Goal: Share content: Share content

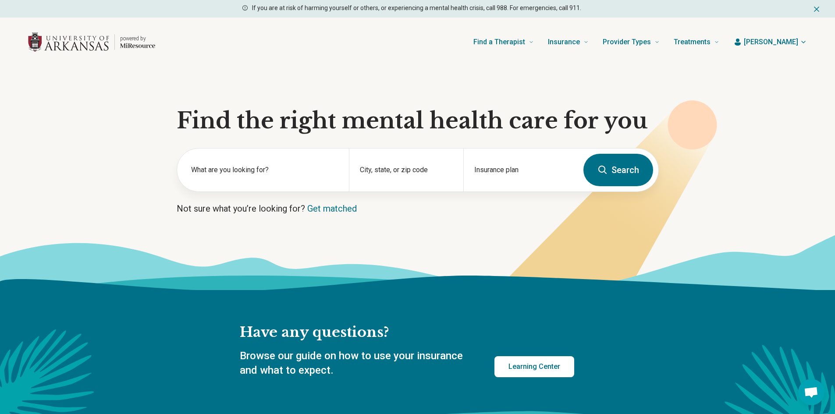
click at [817, 9] on icon "Dismiss" at bounding box center [816, 9] width 9 height 9
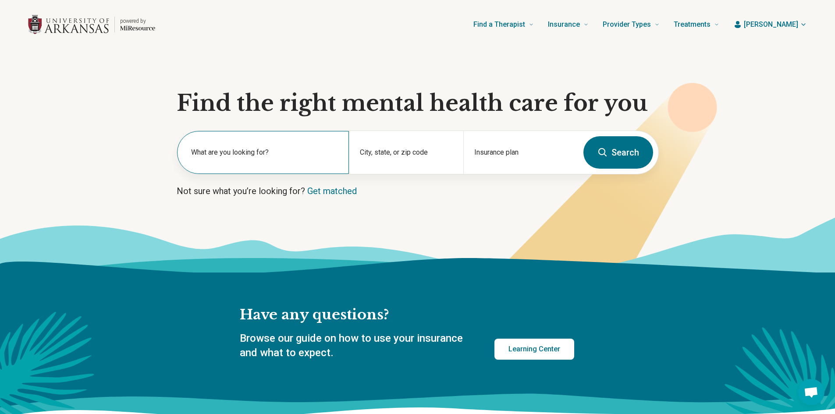
click at [270, 145] on div "What are you looking for?" at bounding box center [263, 152] width 172 height 43
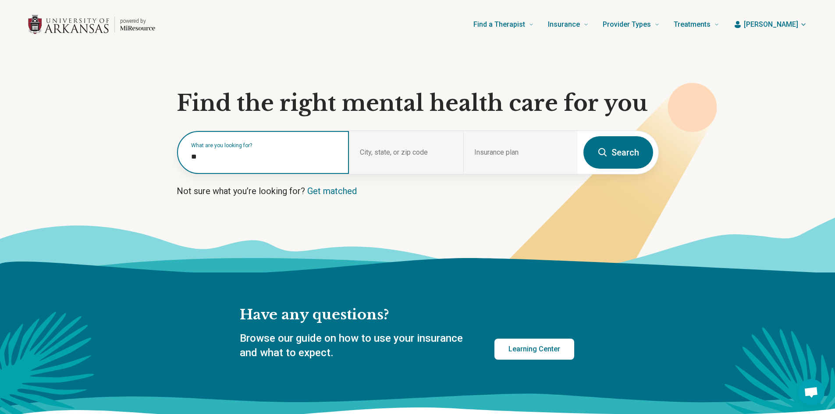
type input "*"
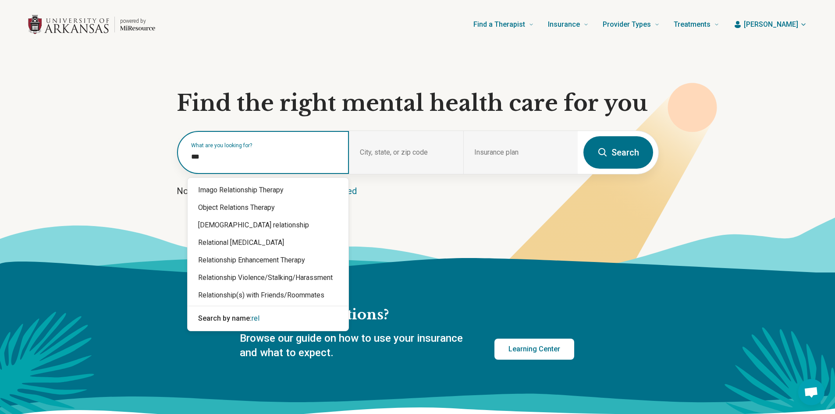
type input "****"
click at [252, 293] on div "Relationship(s) with Friends/Roommates" at bounding box center [268, 296] width 161 height 18
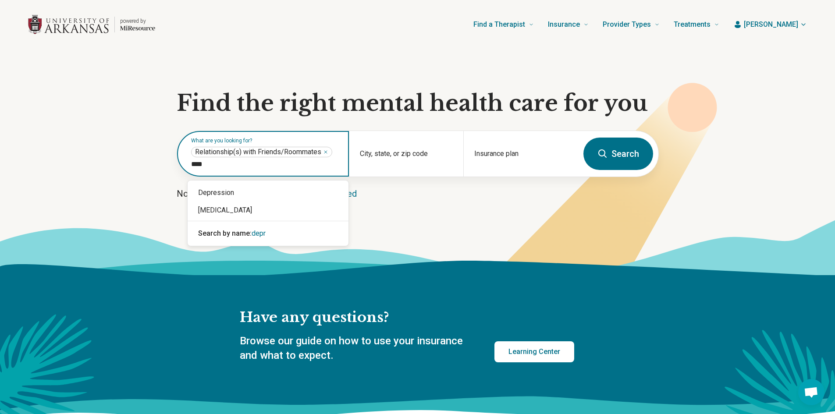
type input "*****"
click at [233, 192] on div "Depression" at bounding box center [268, 193] width 161 height 18
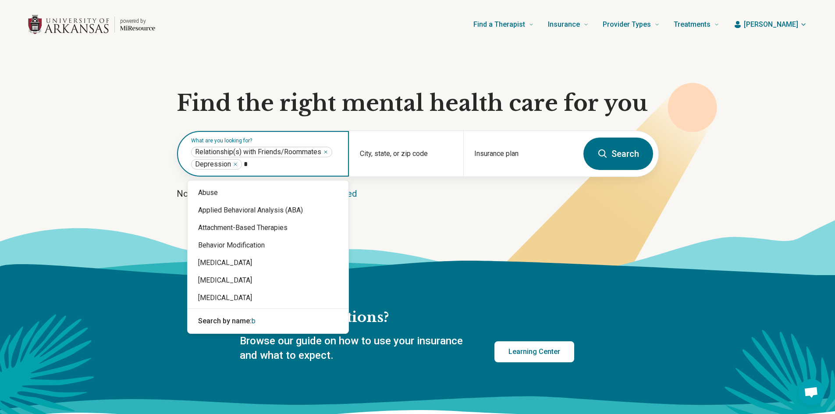
type input "**"
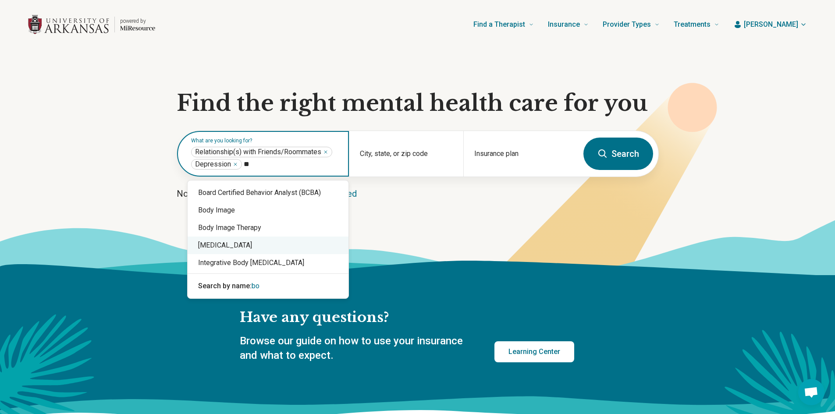
click at [238, 249] on div "[MEDICAL_DATA]" at bounding box center [268, 246] width 161 height 18
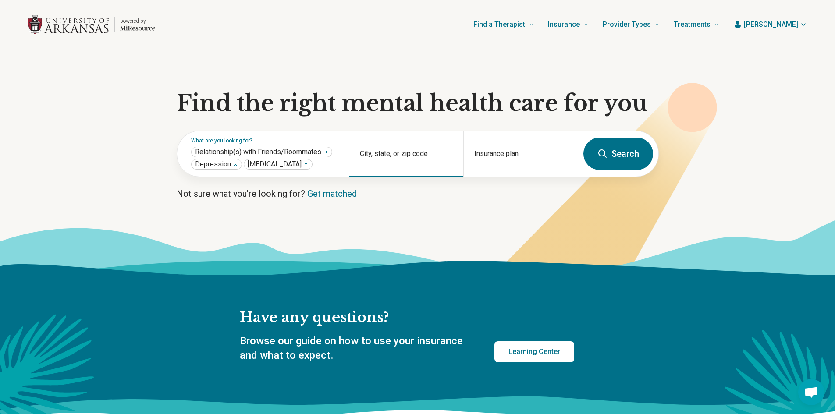
click at [409, 175] on div "City, state, or zip code" at bounding box center [406, 154] width 114 height 46
click at [400, 171] on div "City, state, or zip code" at bounding box center [406, 154] width 114 height 46
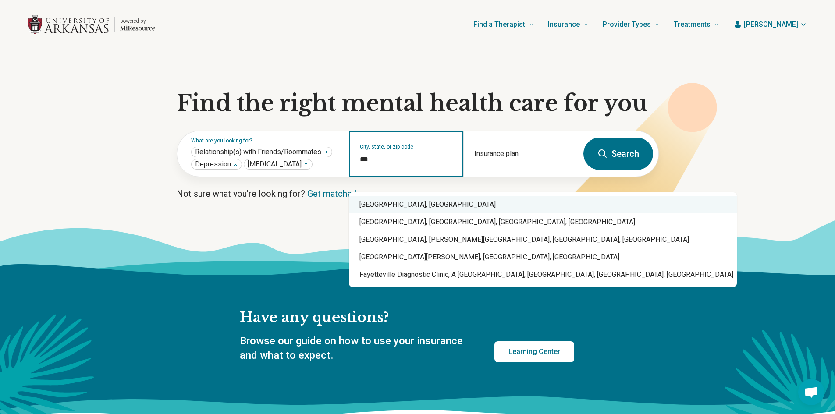
click at [416, 203] on div "[GEOGRAPHIC_DATA], [GEOGRAPHIC_DATA]" at bounding box center [543, 205] width 388 height 18
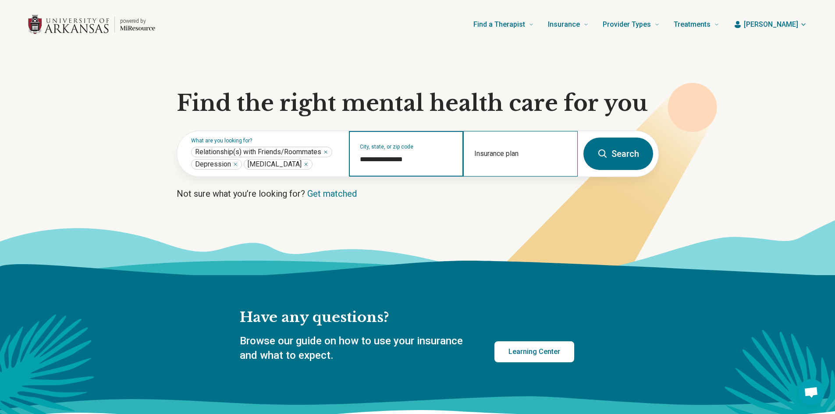
type input "**********"
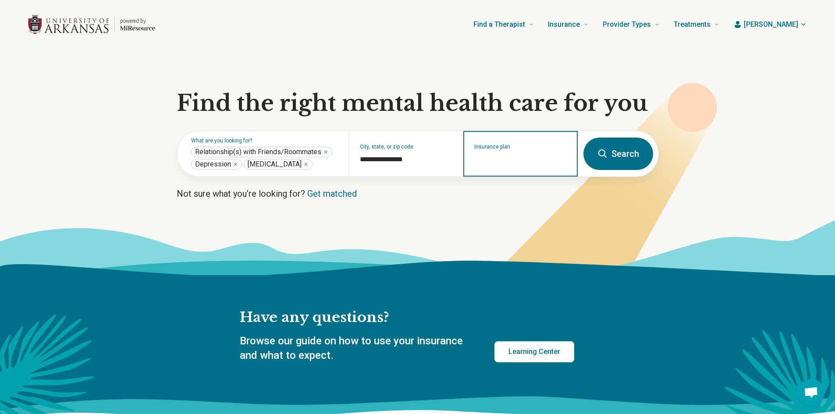
click at [518, 165] on input "Insurance plan" at bounding box center [520, 159] width 93 height 11
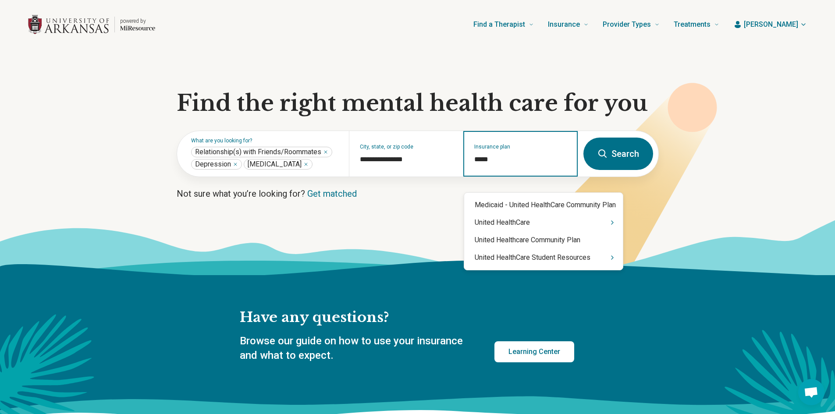
type input "******"
click at [515, 214] on div "United HealthCare" at bounding box center [543, 223] width 159 height 18
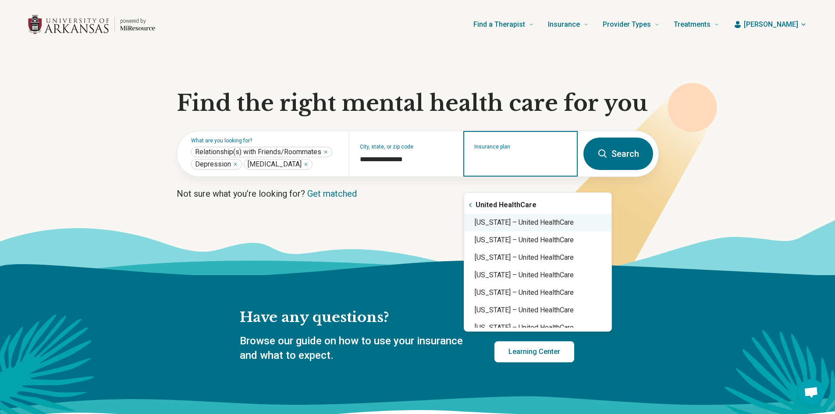
click at [498, 225] on div "[US_STATE] – United HealthCare" at bounding box center [537, 223] width 147 height 18
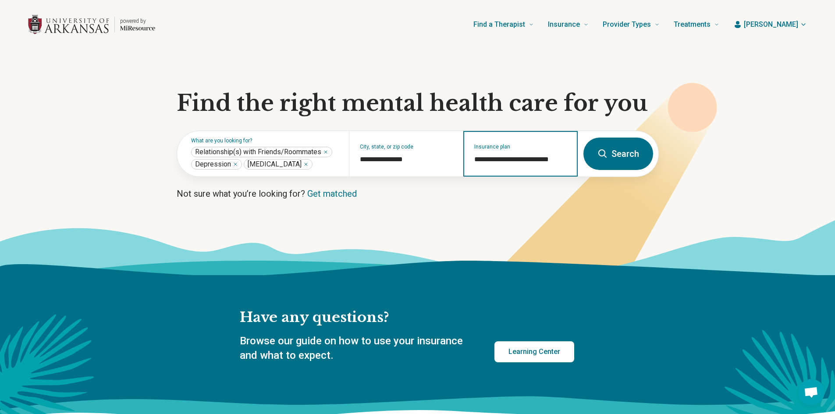
type input "**********"
click at [612, 160] on button "Search" at bounding box center [618, 154] width 70 height 32
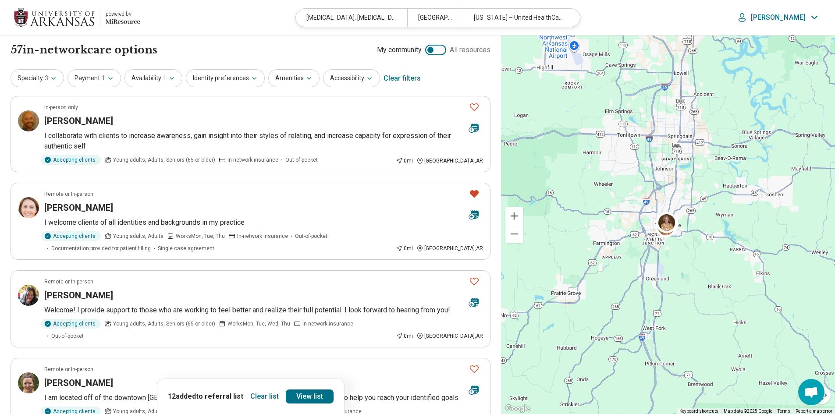
click at [258, 394] on button "Clear list" at bounding box center [264, 397] width 35 height 14
click at [471, 194] on icon "Favorite" at bounding box center [474, 193] width 9 height 7
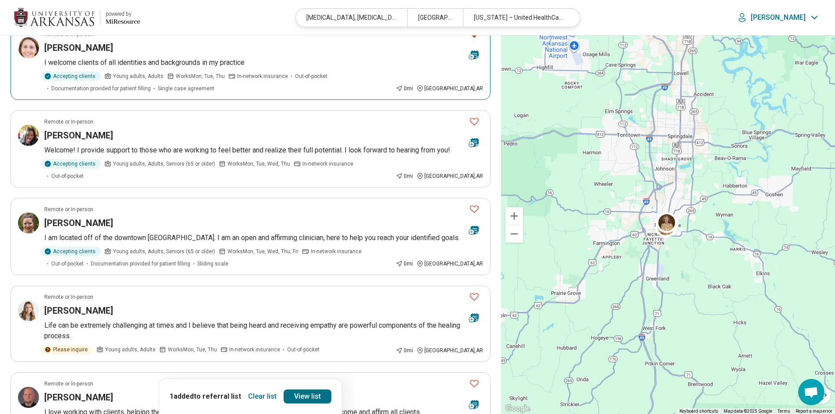
scroll to position [175, 0]
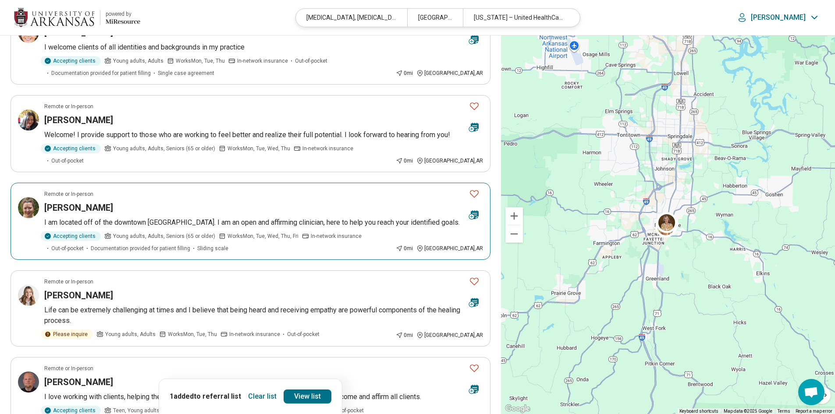
click at [482, 186] on button "Favorite" at bounding box center [474, 194] width 18 height 18
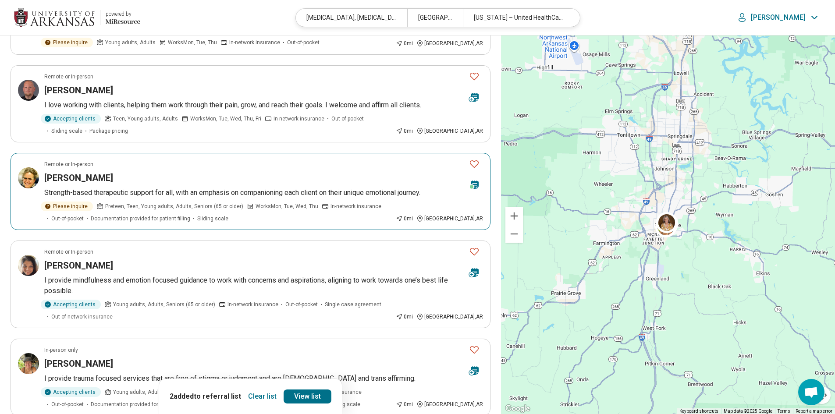
scroll to position [526, 0]
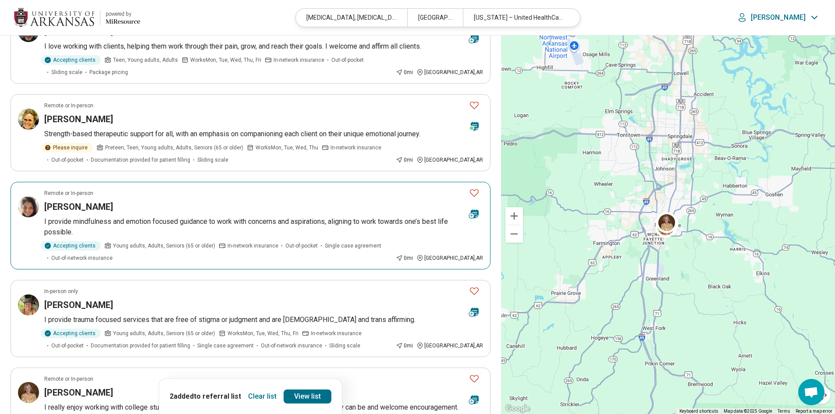
click at [476, 188] on icon "Favorite" at bounding box center [474, 193] width 11 height 11
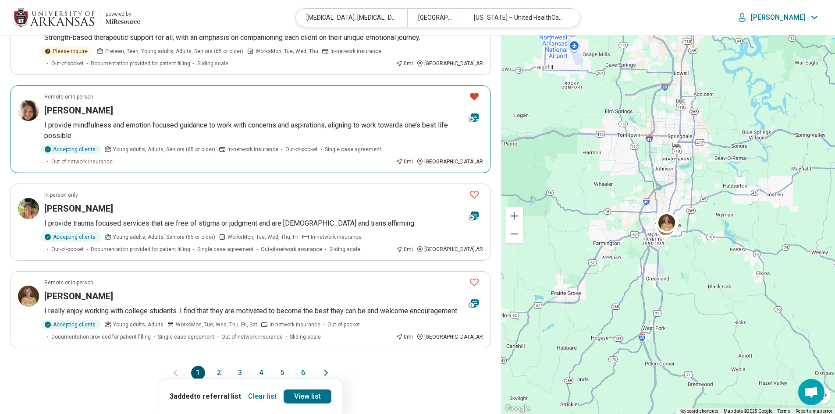
scroll to position [657, 0]
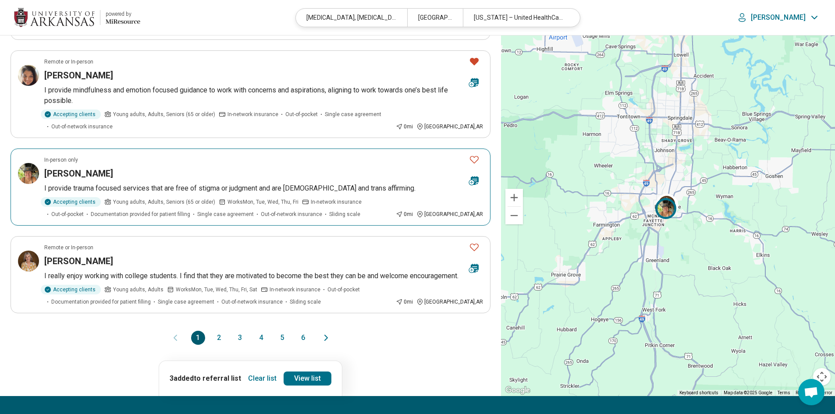
click at [473, 154] on icon "Favorite" at bounding box center [474, 159] width 11 height 11
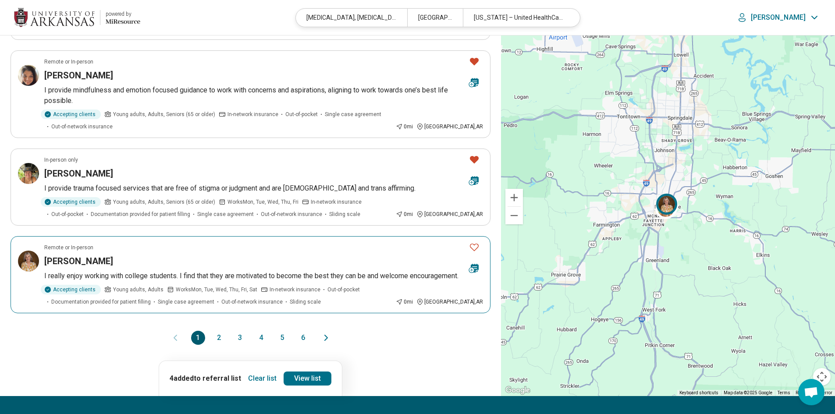
click at [475, 242] on icon "Favorite" at bounding box center [474, 247] width 11 height 11
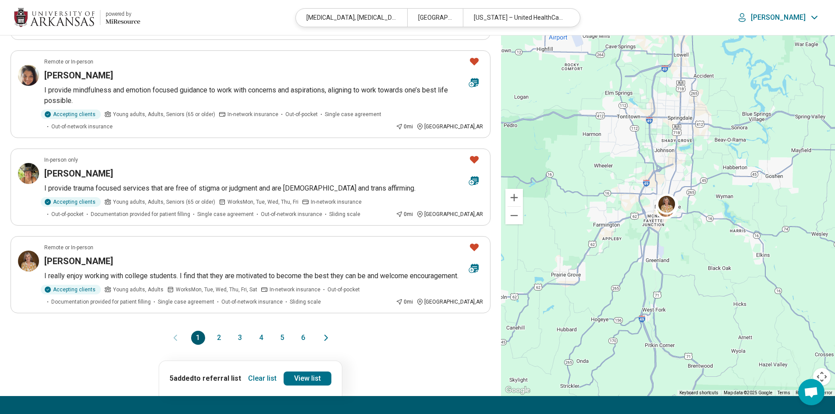
click at [220, 335] on button "2" at bounding box center [219, 338] width 14 height 14
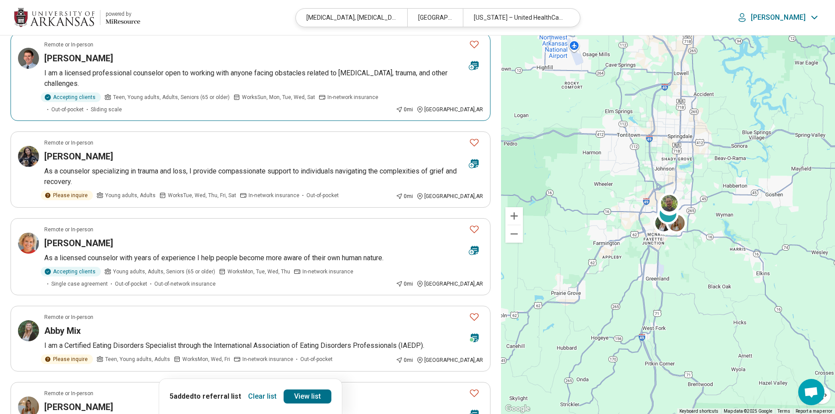
scroll to position [175, 0]
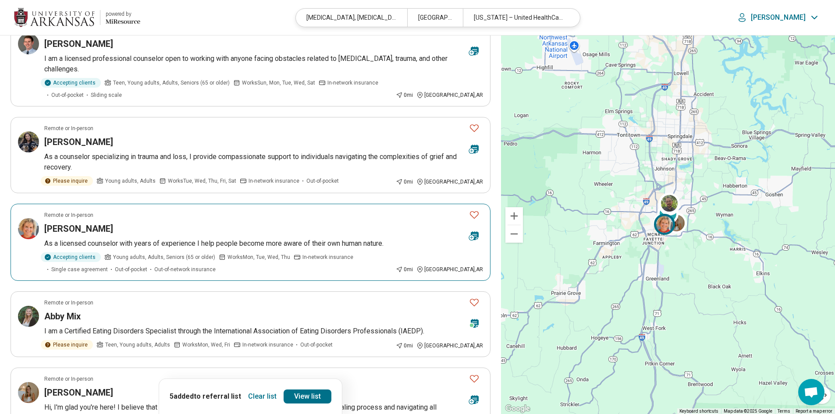
click at [471, 209] on icon "Favorite" at bounding box center [474, 214] width 11 height 11
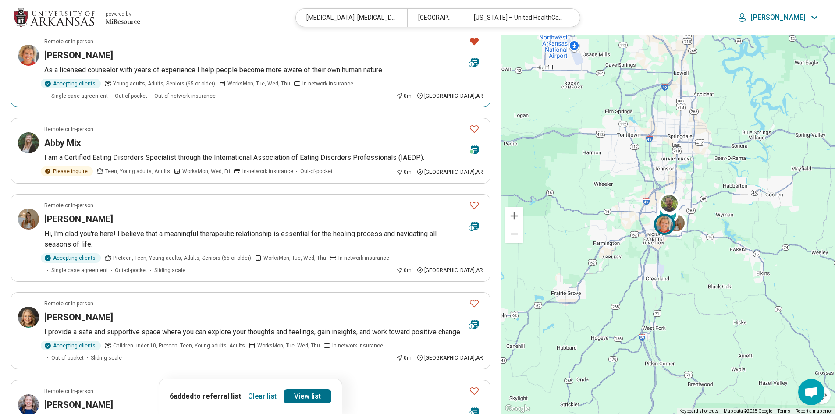
scroll to position [351, 0]
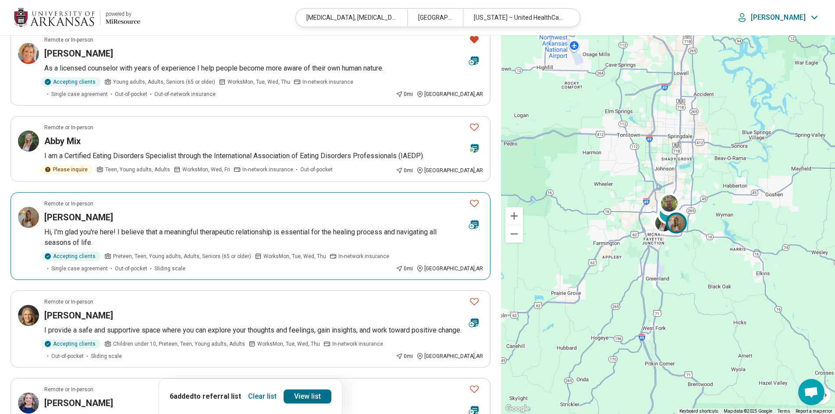
click at [478, 198] on icon "Favorite" at bounding box center [474, 203] width 11 height 11
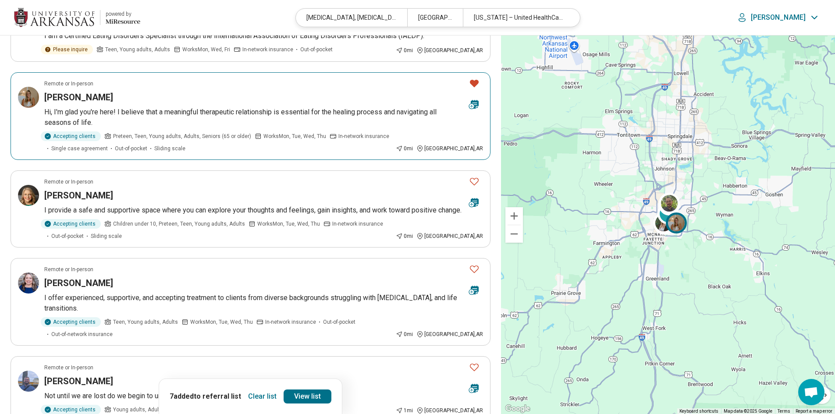
scroll to position [482, 0]
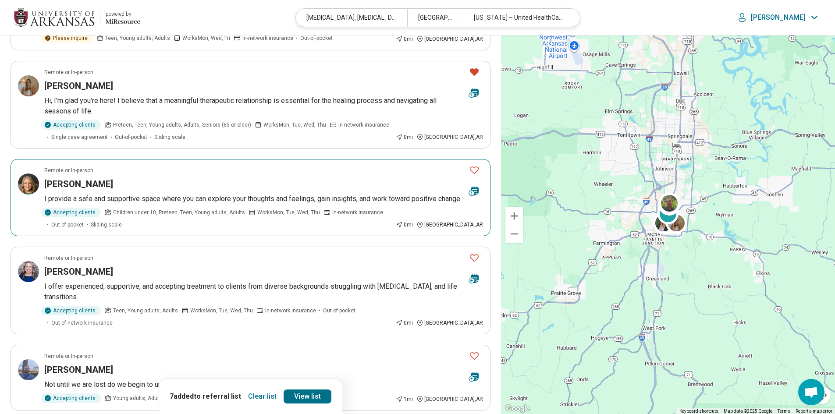
click at [471, 165] on icon "Favorite" at bounding box center [474, 170] width 11 height 11
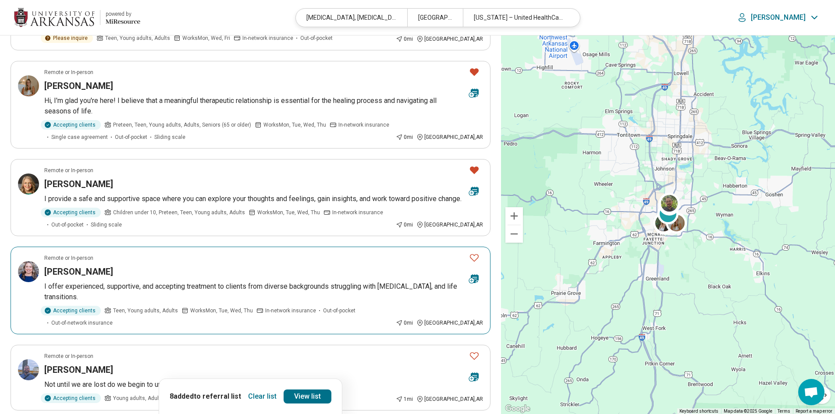
click at [476, 258] on icon "Favorite" at bounding box center [474, 257] width 11 height 11
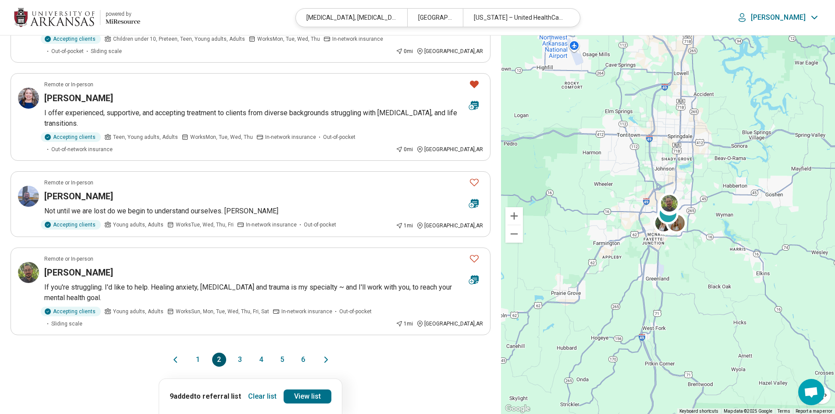
scroll to position [657, 0]
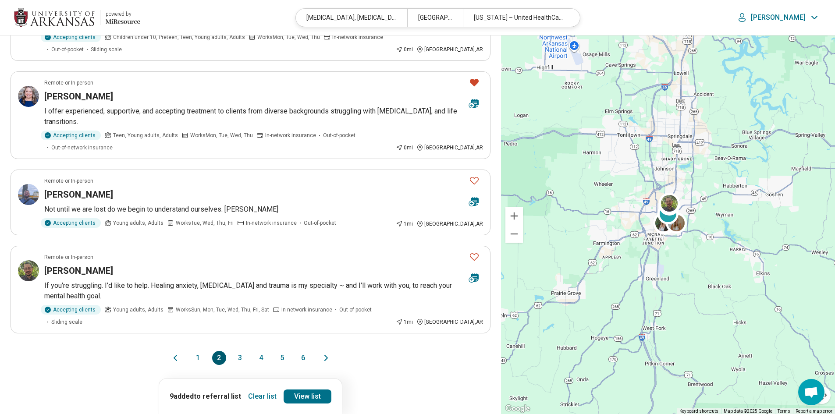
click at [241, 351] on button "3" at bounding box center [240, 358] width 14 height 14
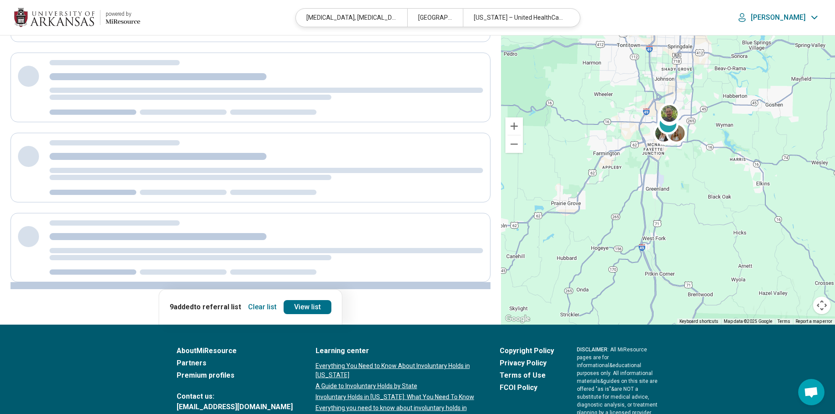
scroll to position [0, 0]
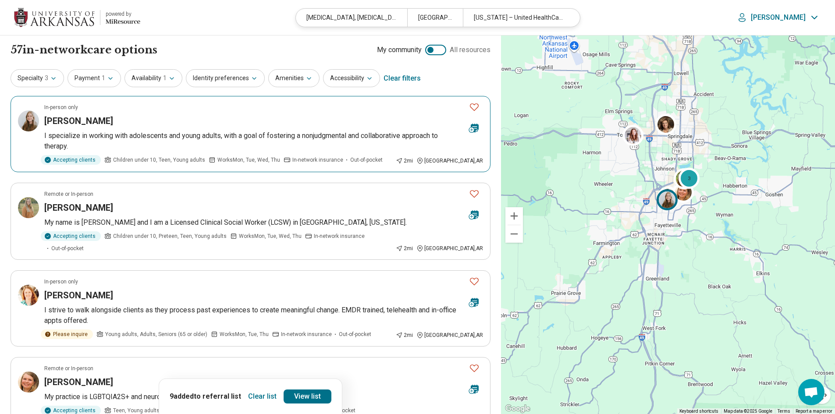
click at [476, 103] on icon "Favorite" at bounding box center [474, 107] width 11 height 11
click at [476, 191] on icon "Favorite" at bounding box center [474, 193] width 11 height 11
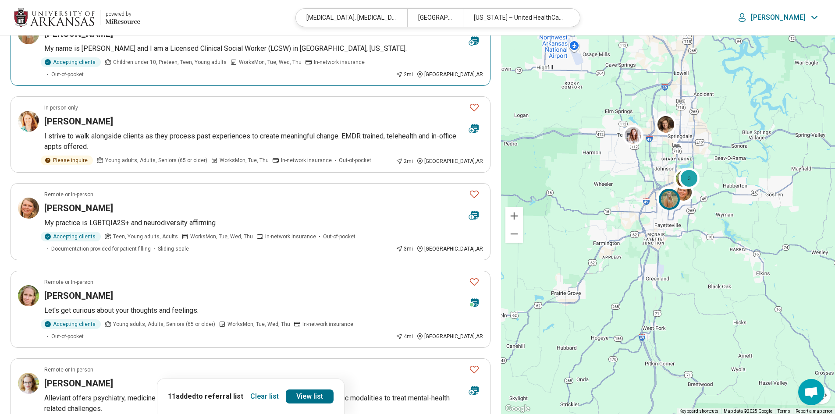
scroll to position [175, 0]
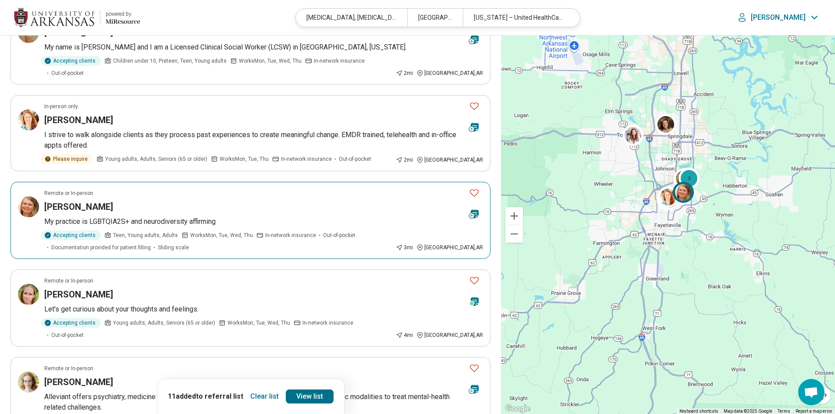
click at [475, 188] on icon "Favorite" at bounding box center [474, 193] width 11 height 11
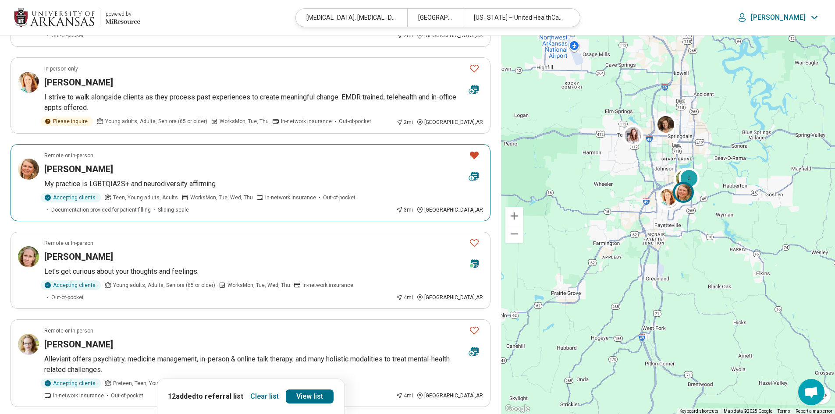
scroll to position [263, 0]
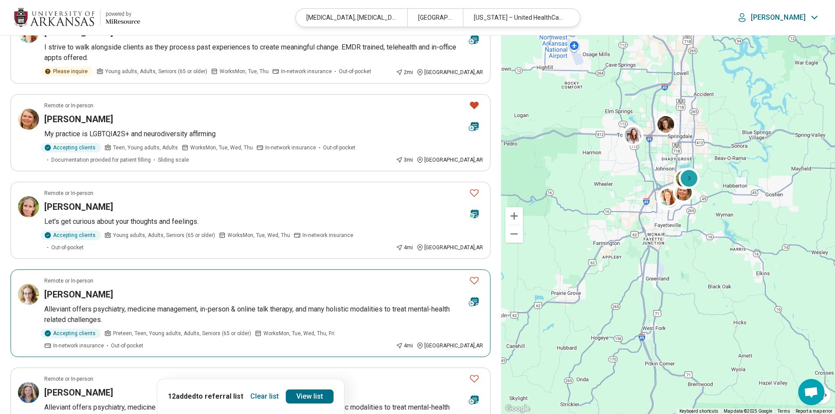
click at [477, 275] on icon "Favorite" at bounding box center [474, 280] width 11 height 11
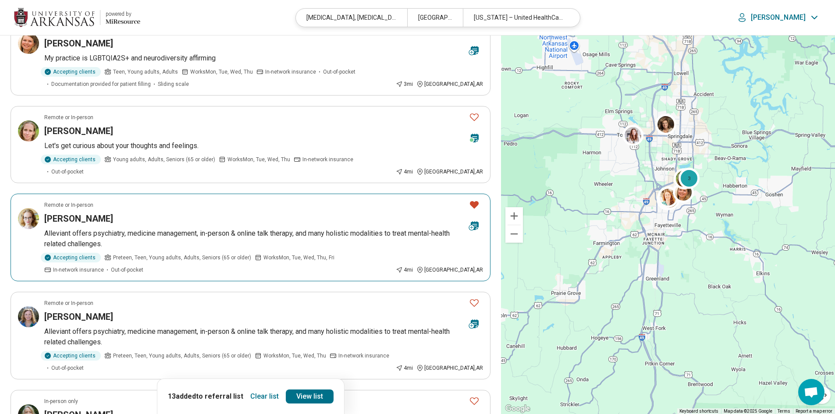
scroll to position [351, 0]
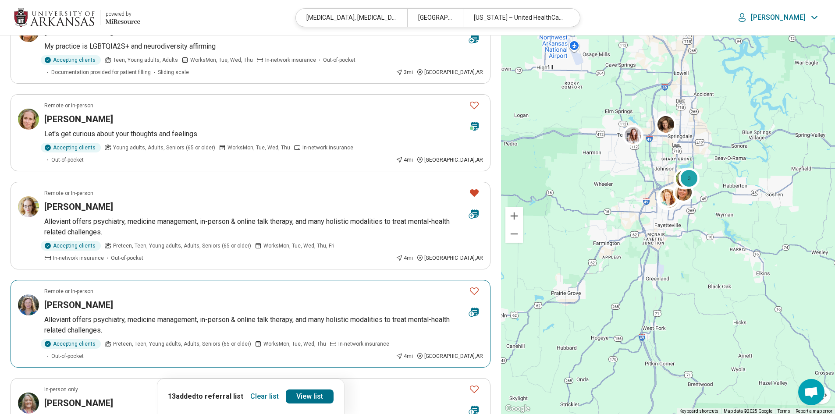
click at [474, 286] on icon "Favorite" at bounding box center [474, 291] width 11 height 11
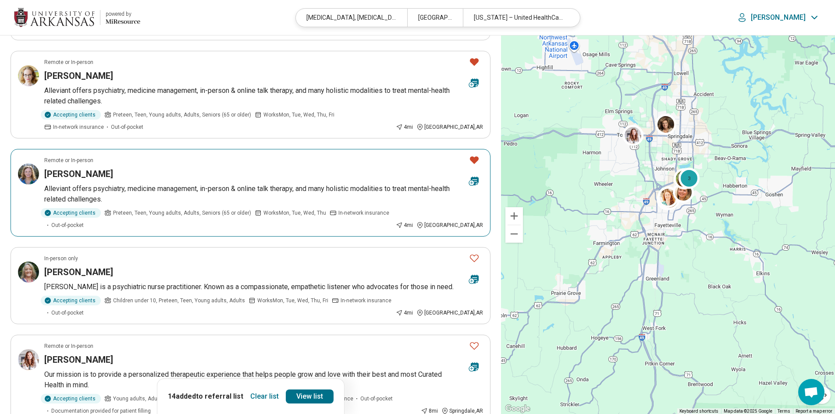
scroll to position [526, 0]
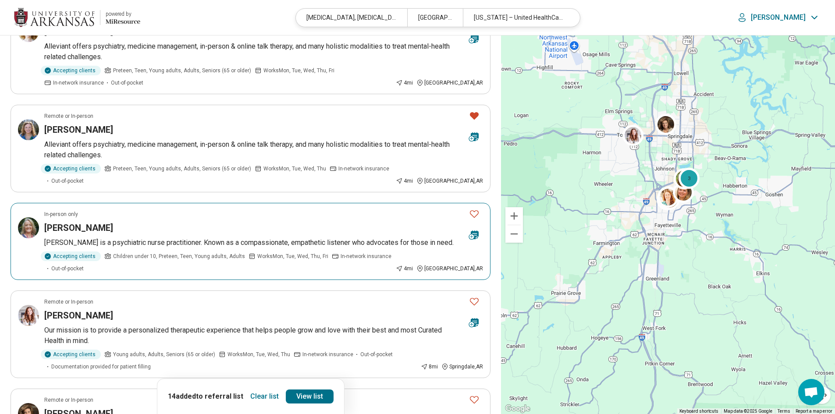
click at [472, 210] on icon "Favorite" at bounding box center [474, 213] width 9 height 7
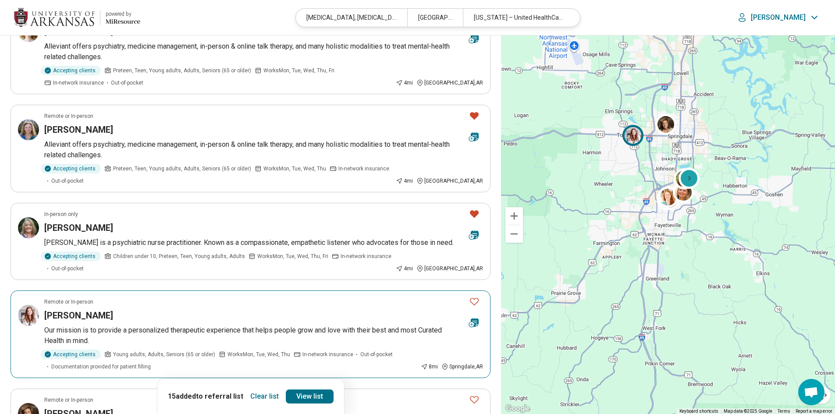
click at [477, 296] on icon "Favorite" at bounding box center [474, 301] width 11 height 11
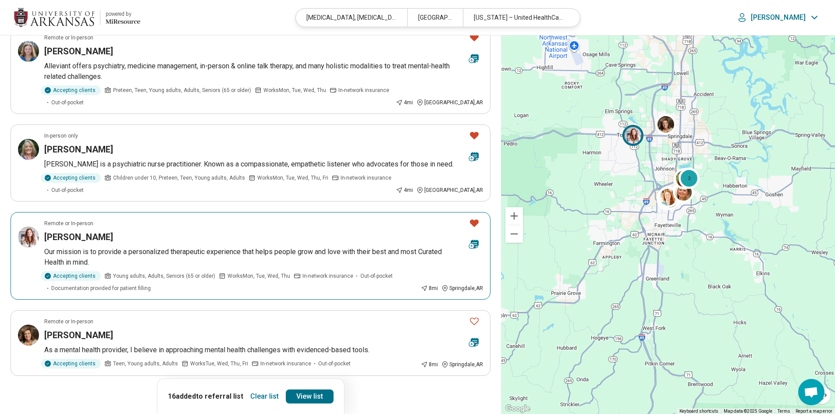
scroll to position [614, 0]
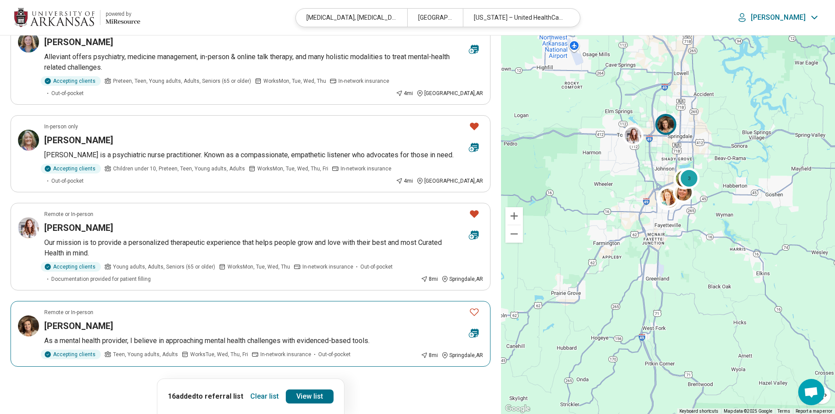
click at [472, 307] on icon "Favorite" at bounding box center [474, 312] width 11 height 11
click at [263, 384] on button "4" at bounding box center [261, 391] width 14 height 14
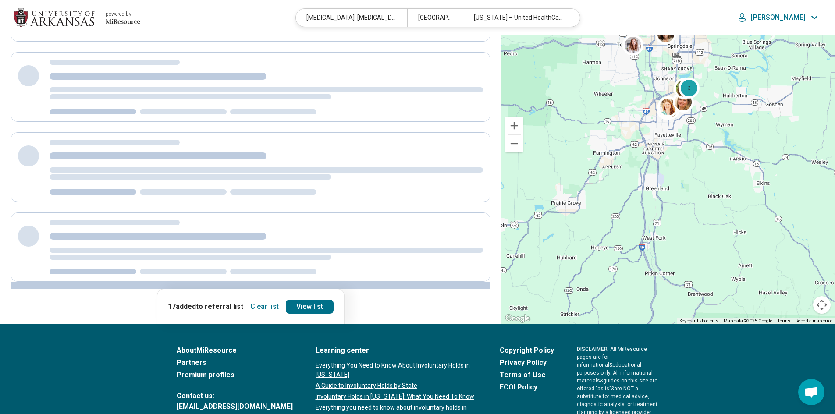
scroll to position [0, 0]
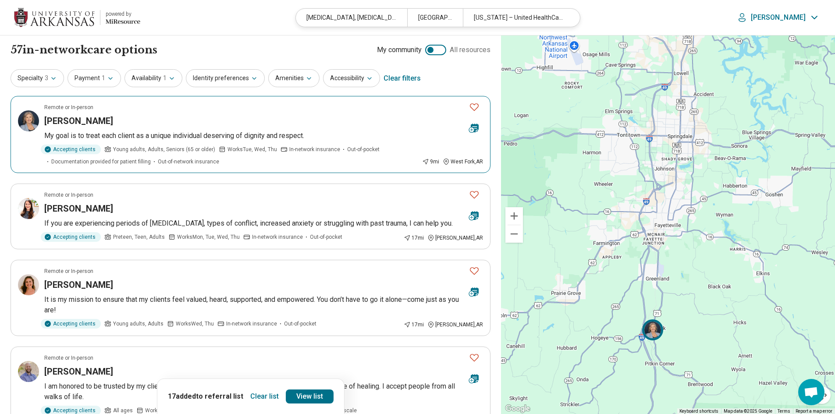
click at [476, 106] on icon "Favorite" at bounding box center [474, 107] width 11 height 11
click at [475, 195] on icon "Favorite" at bounding box center [474, 194] width 11 height 11
click at [476, 271] on icon "Favorite" at bounding box center [474, 271] width 11 height 11
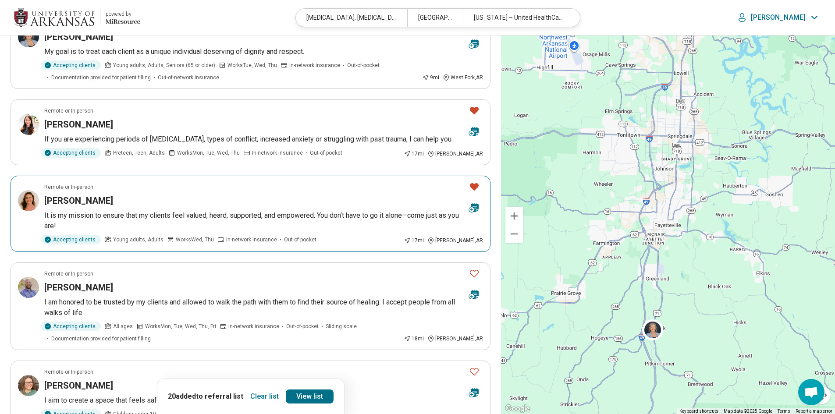
scroll to position [88, 0]
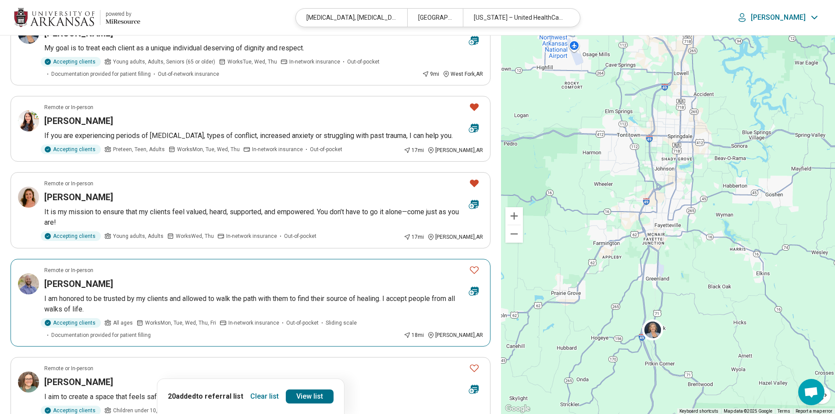
click at [479, 269] on icon "Favorite" at bounding box center [474, 270] width 11 height 11
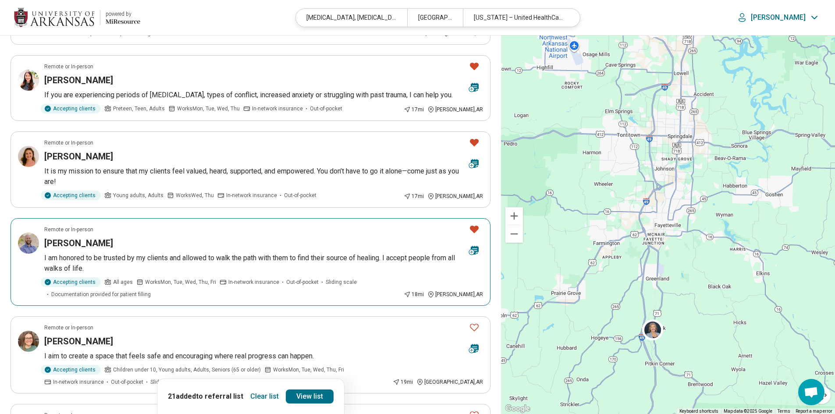
scroll to position [175, 0]
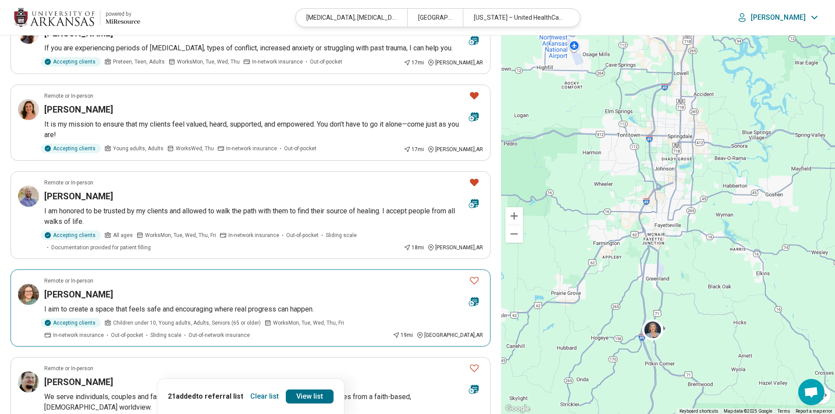
click at [476, 281] on icon "Favorite" at bounding box center [474, 280] width 11 height 11
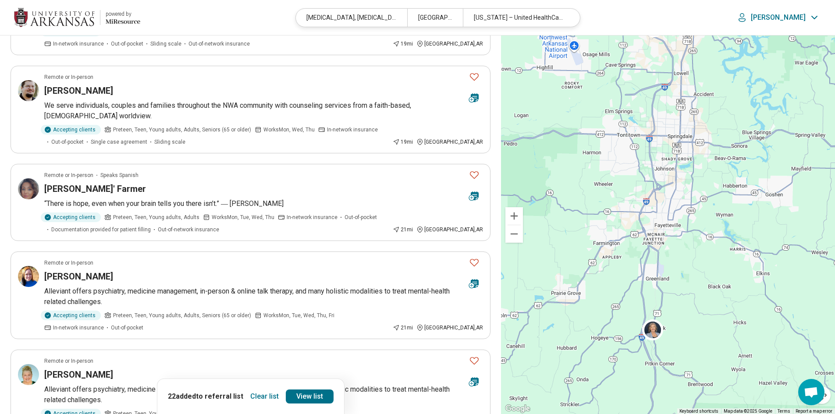
scroll to position [482, 0]
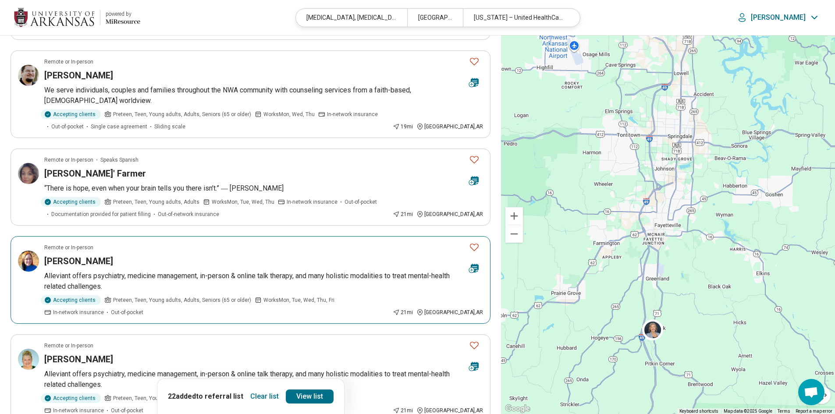
click at [474, 244] on icon "Favorite" at bounding box center [474, 247] width 11 height 11
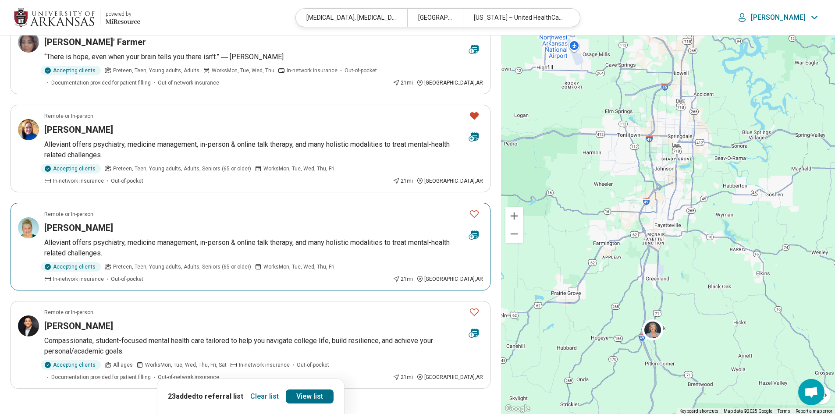
scroll to position [789, 0]
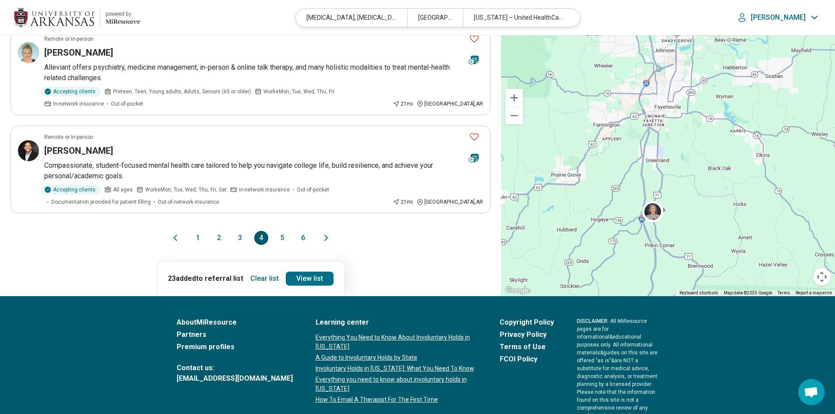
click at [284, 235] on button "5" at bounding box center [282, 238] width 14 height 14
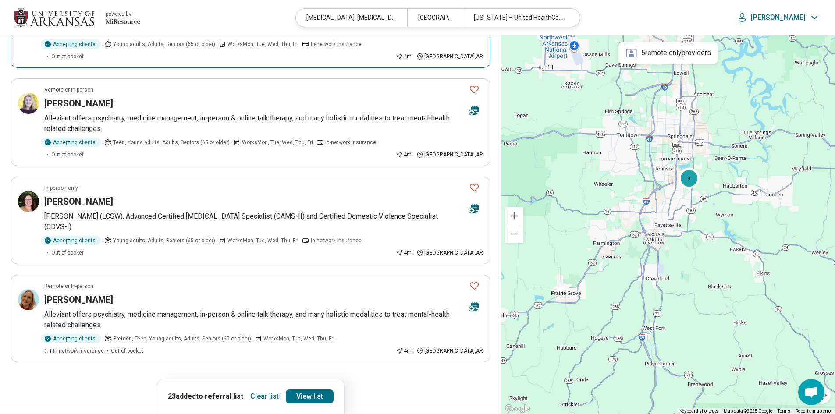
scroll to position [657, 0]
click at [314, 390] on link "View list" at bounding box center [310, 397] width 48 height 14
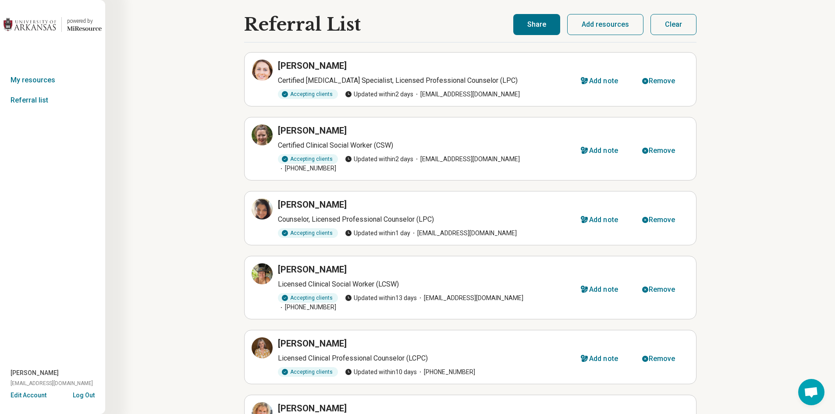
click at [549, 25] on button "Share" at bounding box center [536, 24] width 47 height 21
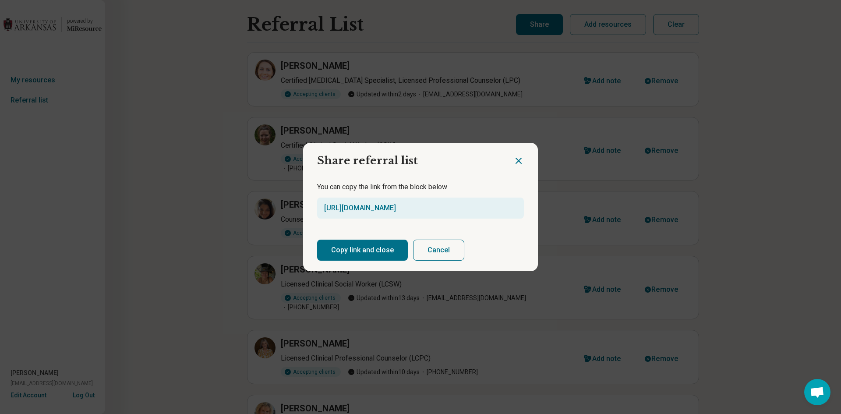
drag, startPoint x: 318, startPoint y: 208, endPoint x: 509, endPoint y: 210, distance: 191.1
click at [509, 210] on div "[URL][DOMAIN_NAME]" at bounding box center [420, 208] width 207 height 21
copy link "[URL][DOMAIN_NAME]"
click at [518, 156] on icon "Close dialog" at bounding box center [519, 161] width 11 height 11
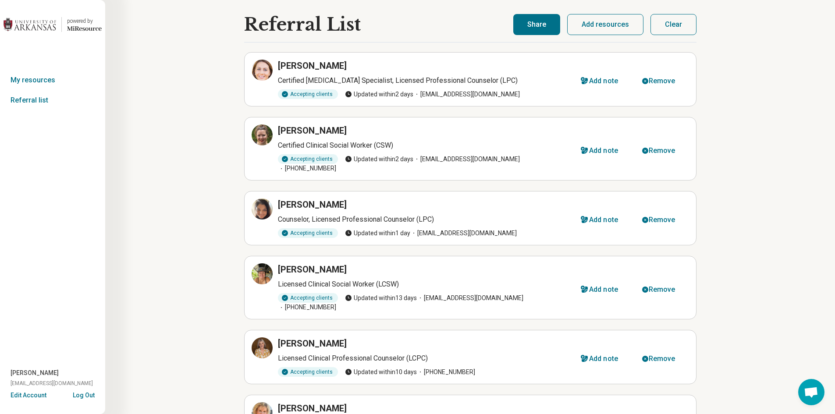
click at [530, 25] on button "Share" at bounding box center [536, 24] width 47 height 21
click at [538, 27] on button "Share" at bounding box center [536, 24] width 47 height 21
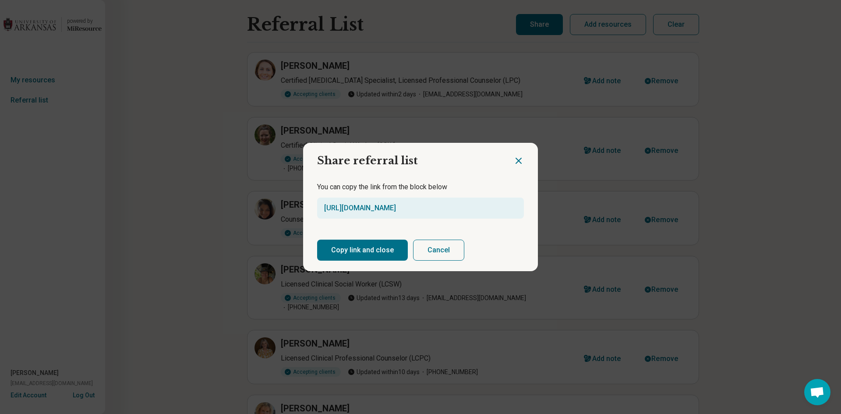
drag, startPoint x: 303, startPoint y: 213, endPoint x: 520, endPoint y: 214, distance: 217.4
click at [520, 214] on div "You can copy the link from the block below [URL][DOMAIN_NAME]" at bounding box center [420, 200] width 235 height 58
copy link "[URL][DOMAIN_NAME]"
